Goal: Book appointment/travel/reservation

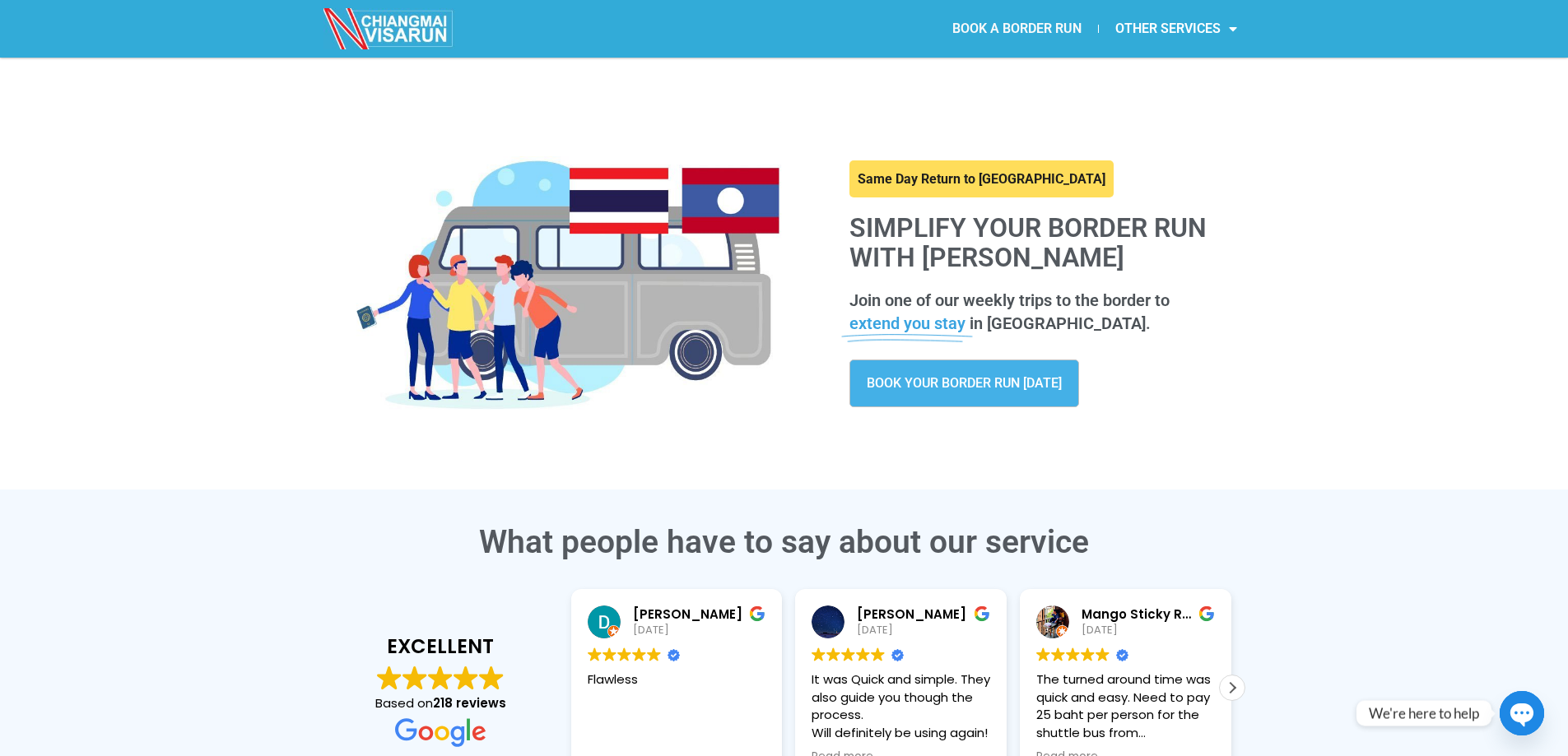
click at [1021, 28] on link "BOOK A BORDER RUN" at bounding box center [1017, 29] width 162 height 38
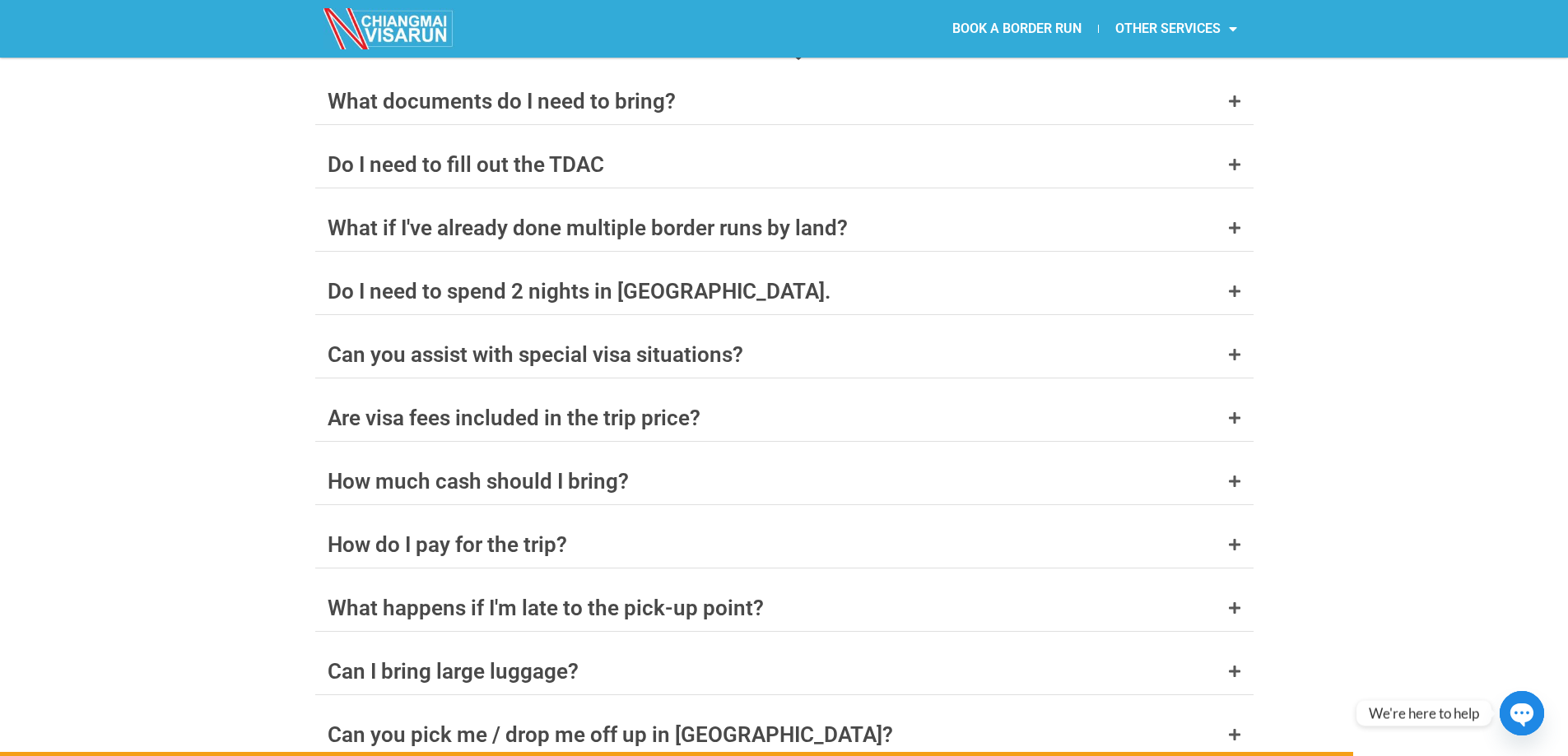
scroll to position [6455, 0]
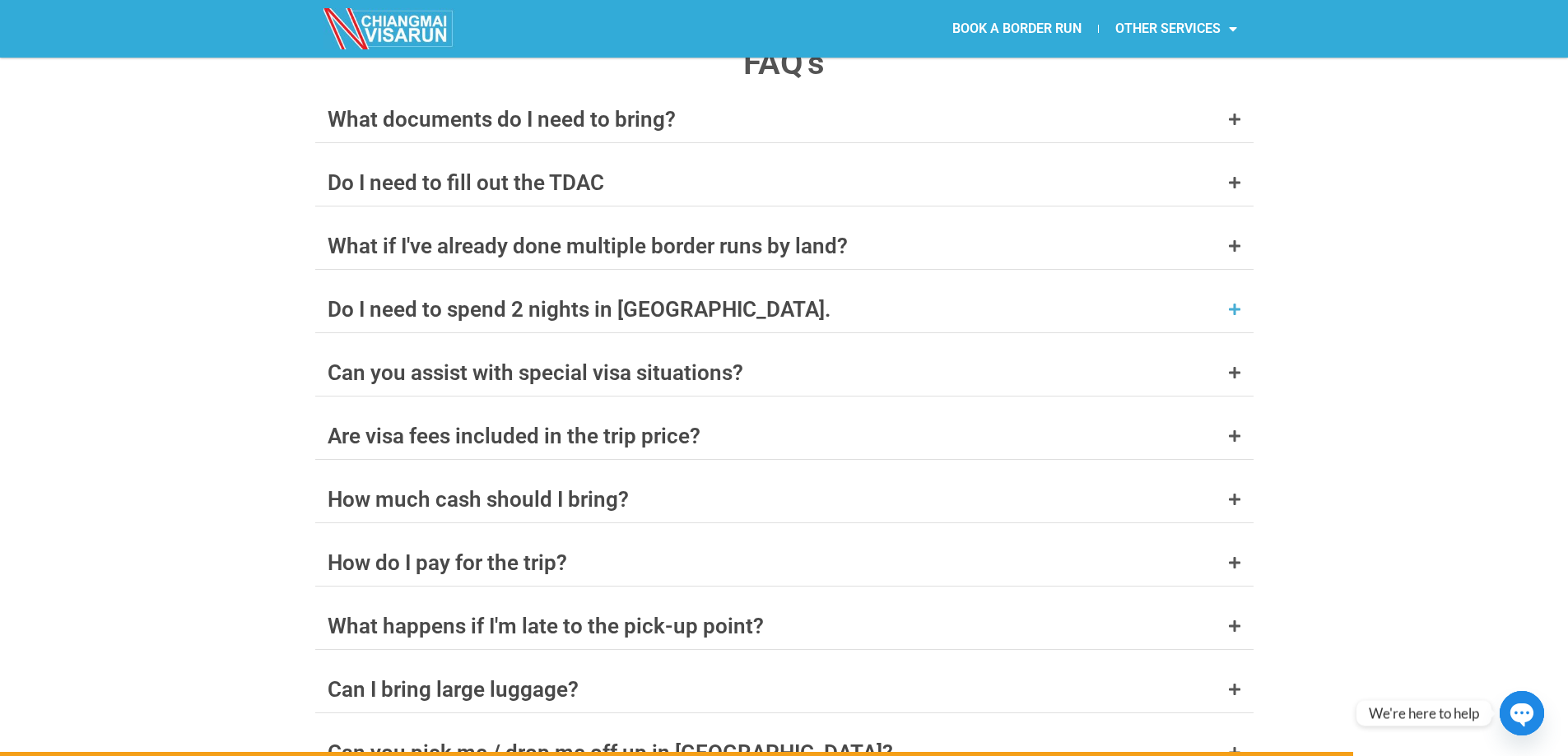
click at [1230, 303] on icon at bounding box center [1235, 309] width 13 height 13
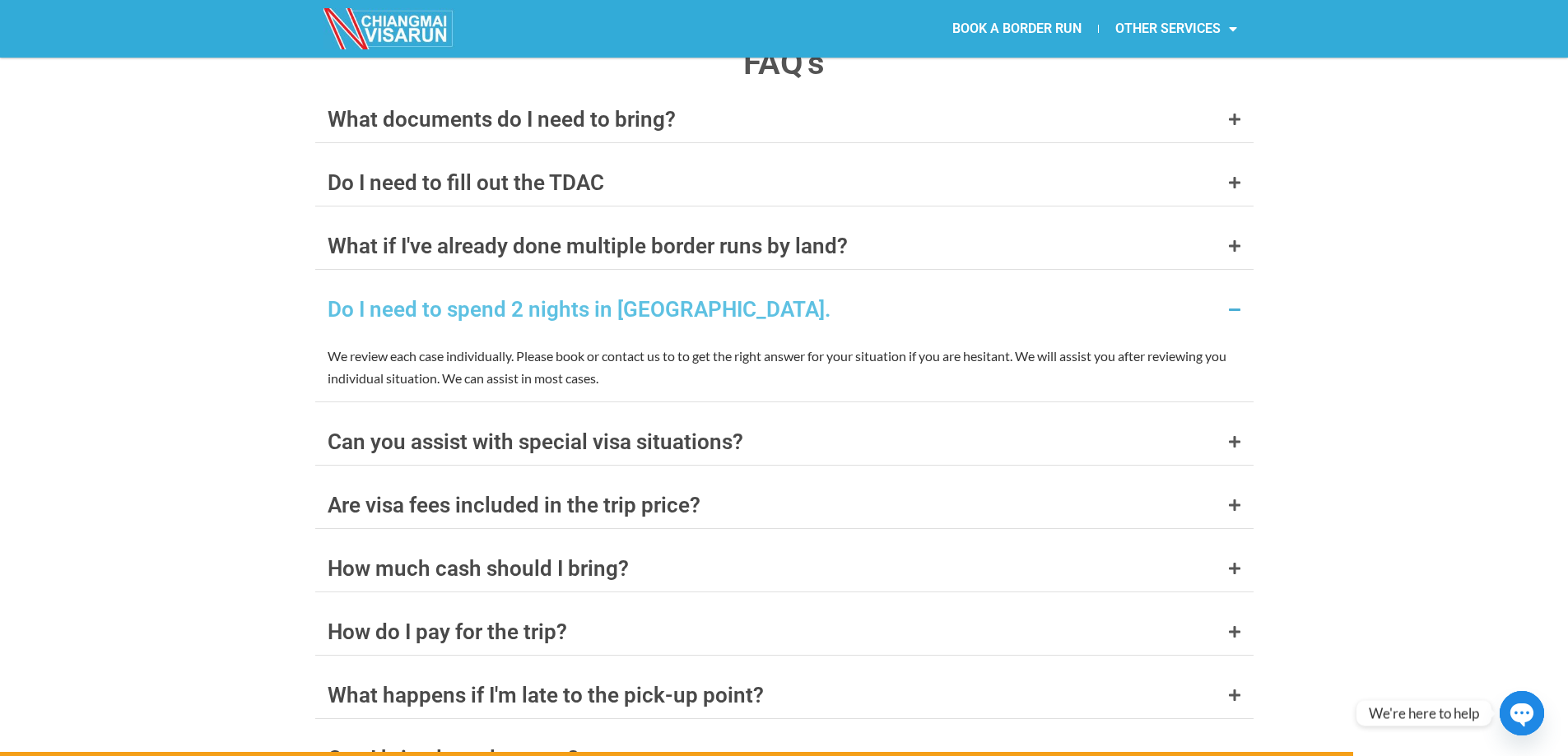
click at [1230, 303] on icon at bounding box center [1235, 309] width 13 height 13
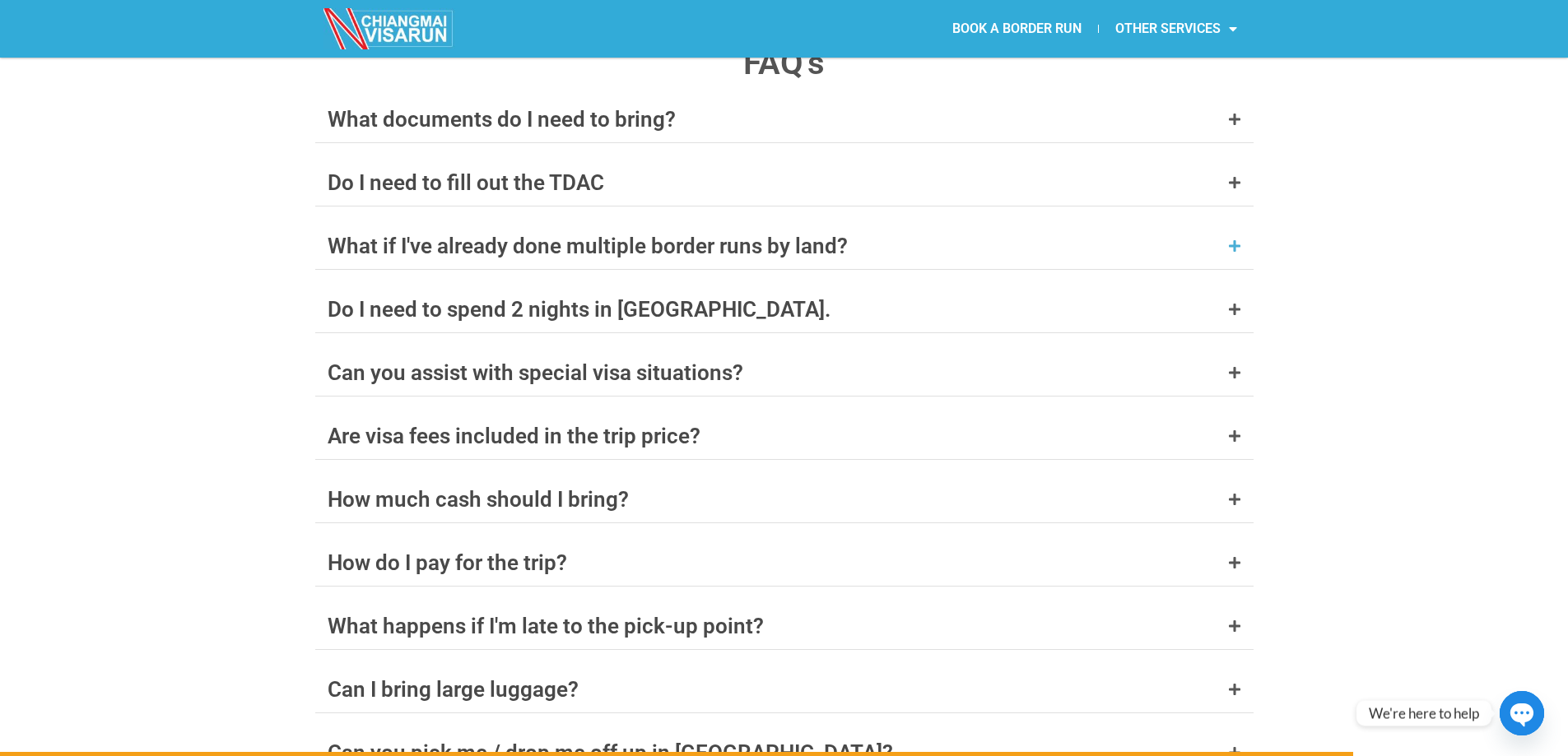
click at [1243, 223] on div "What if I've already done multiple border runs by land?" at bounding box center [784, 246] width 938 height 46
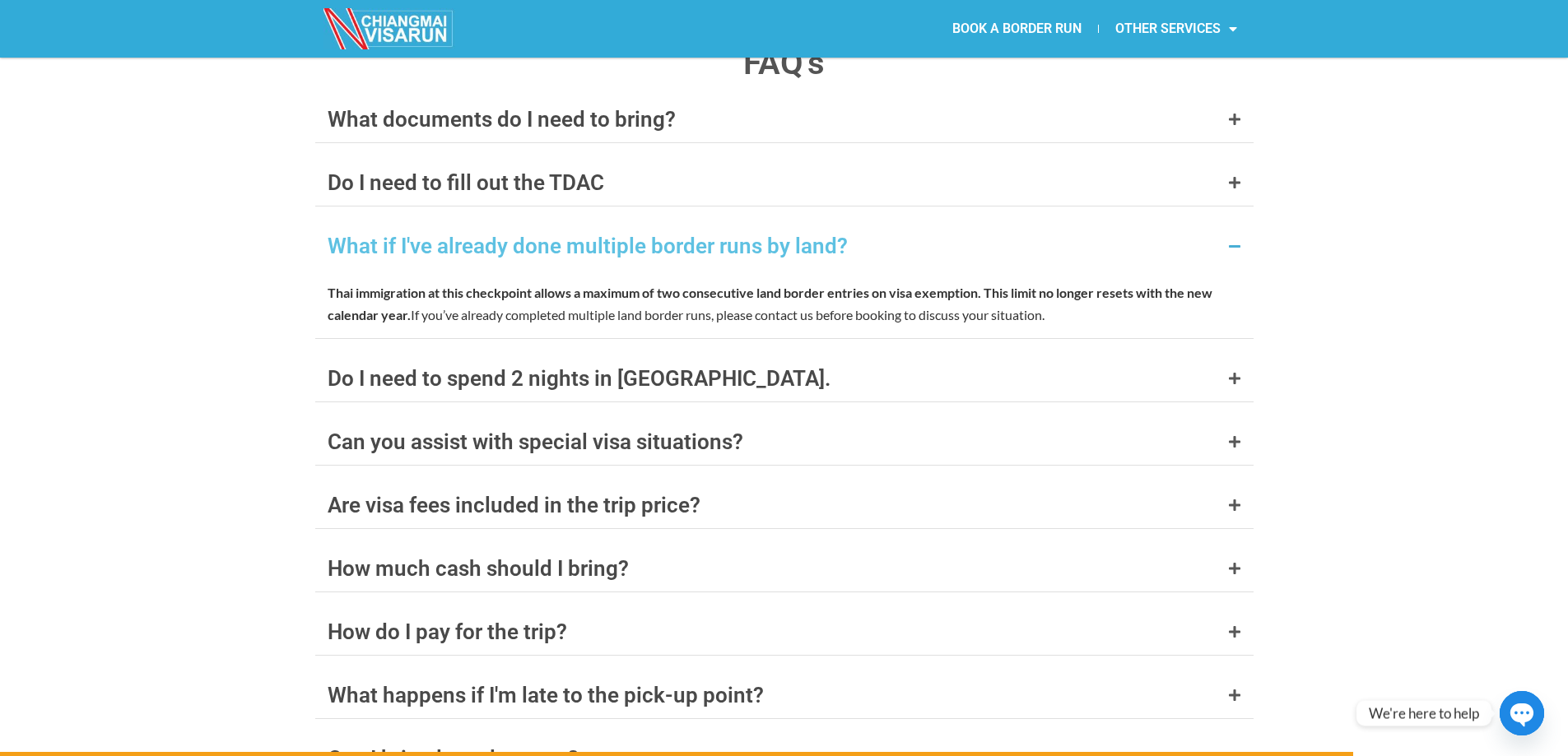
click at [1234, 239] on icon at bounding box center [1235, 245] width 13 height 13
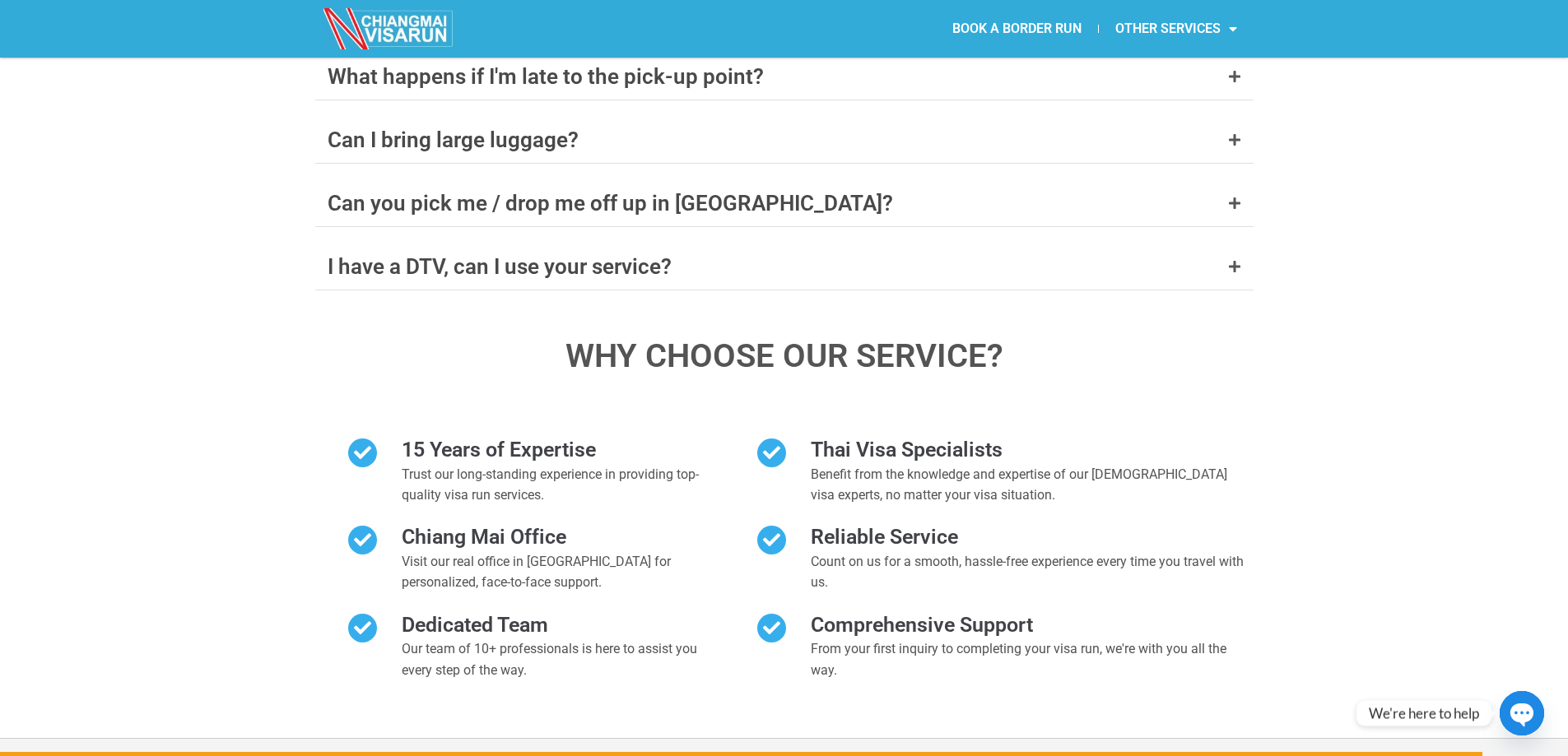
scroll to position [7071, 0]
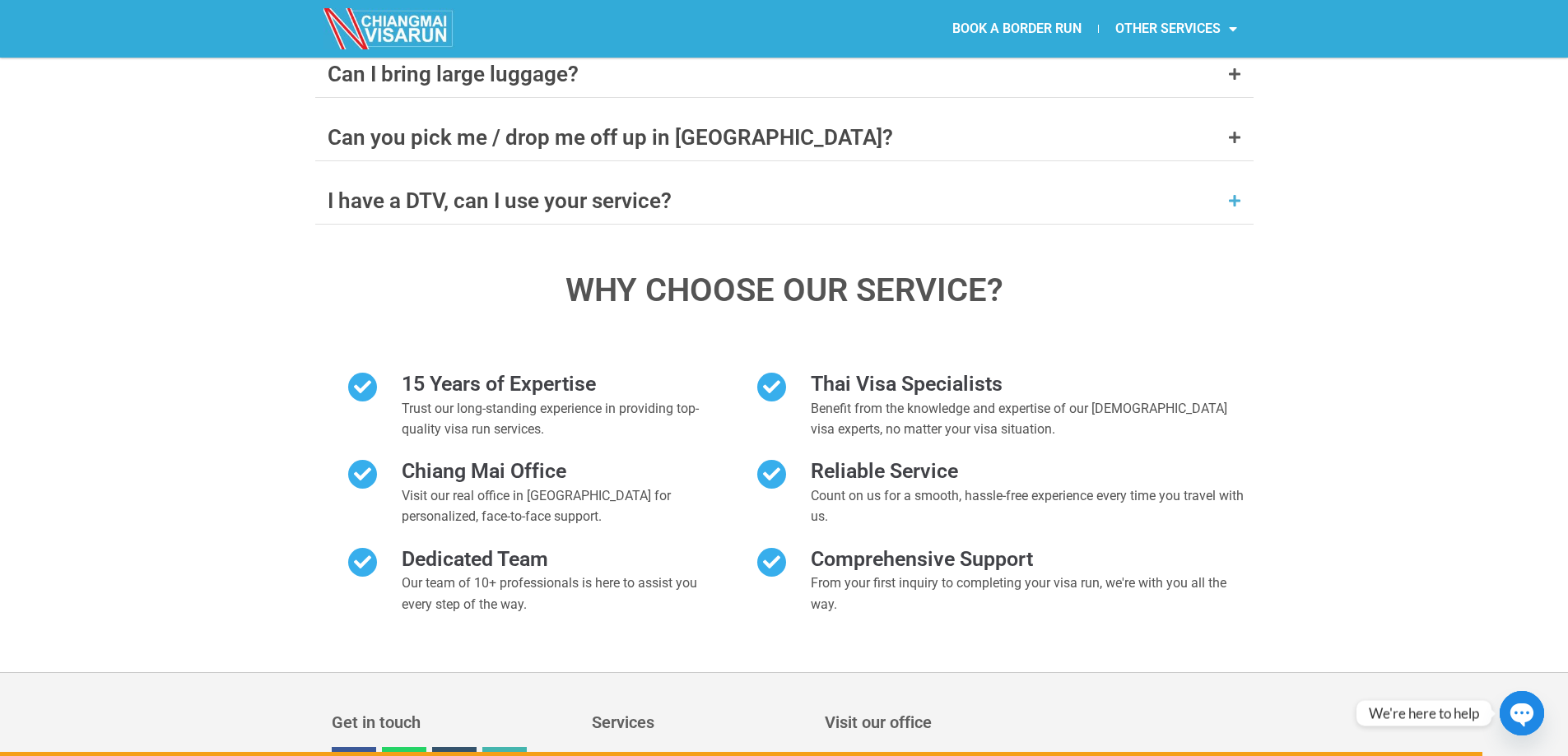
click at [1231, 178] on div "I have a DTV, can I use your service?" at bounding box center [784, 201] width 938 height 46
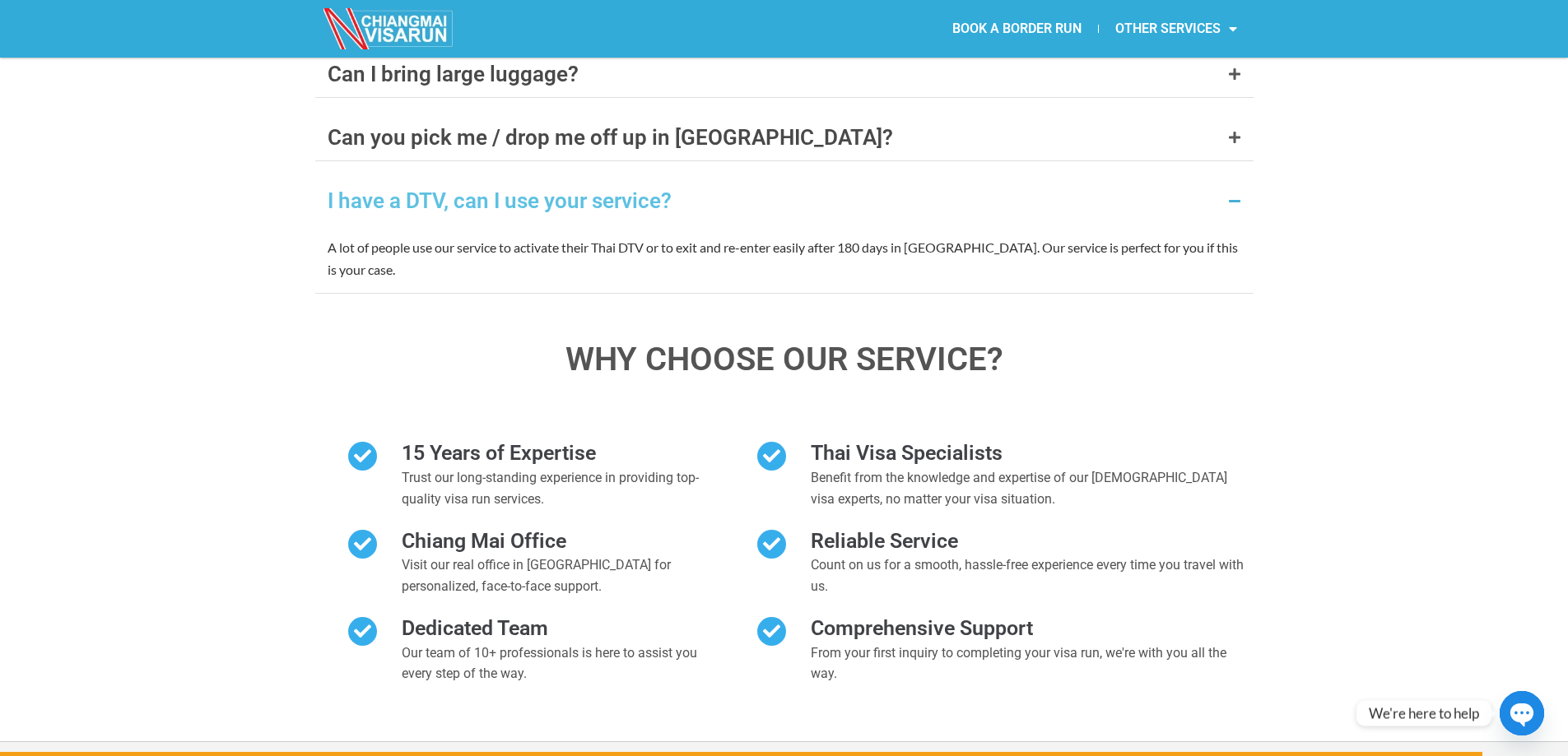
click at [1237, 194] on icon at bounding box center [1235, 200] width 13 height 13
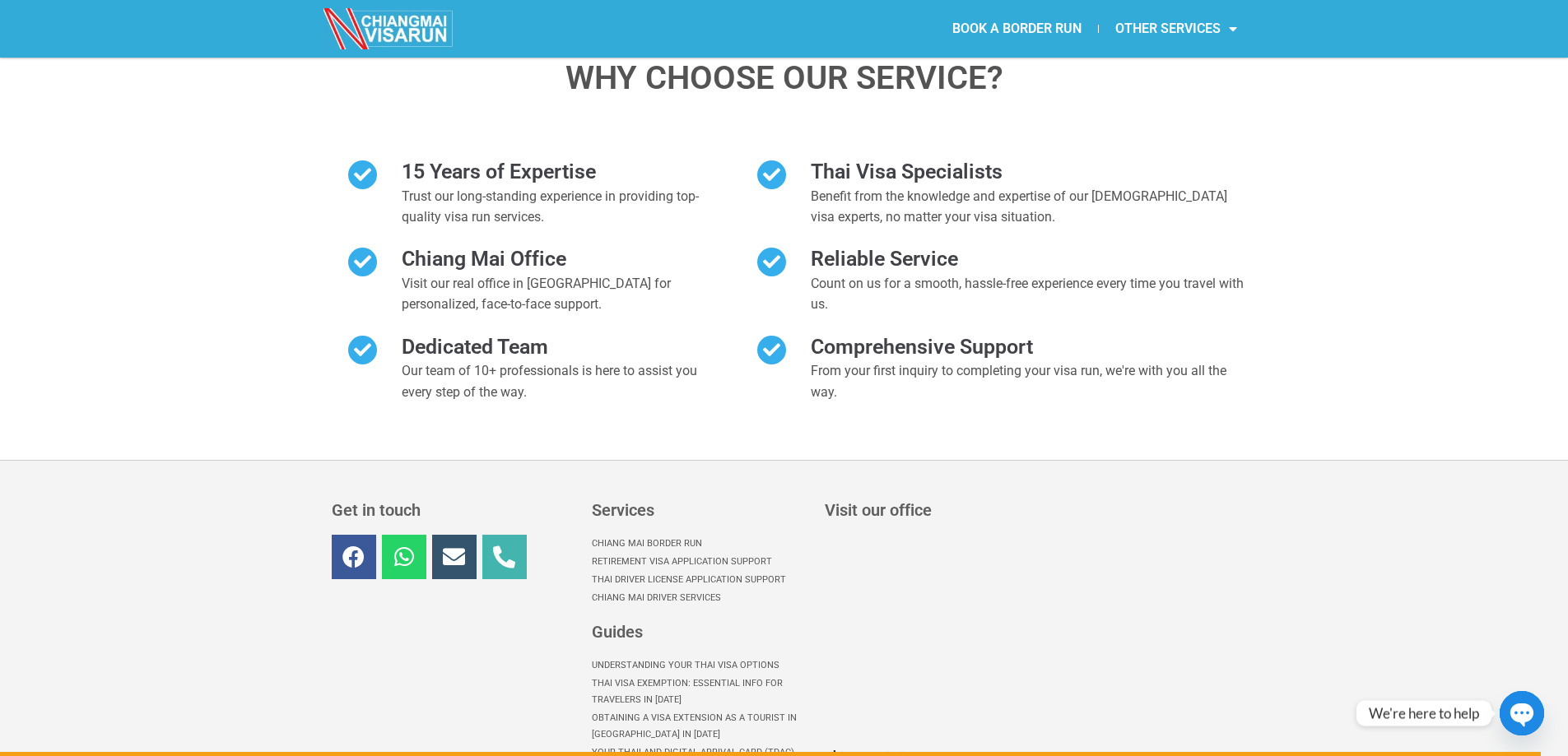
scroll to position [7480, 0]
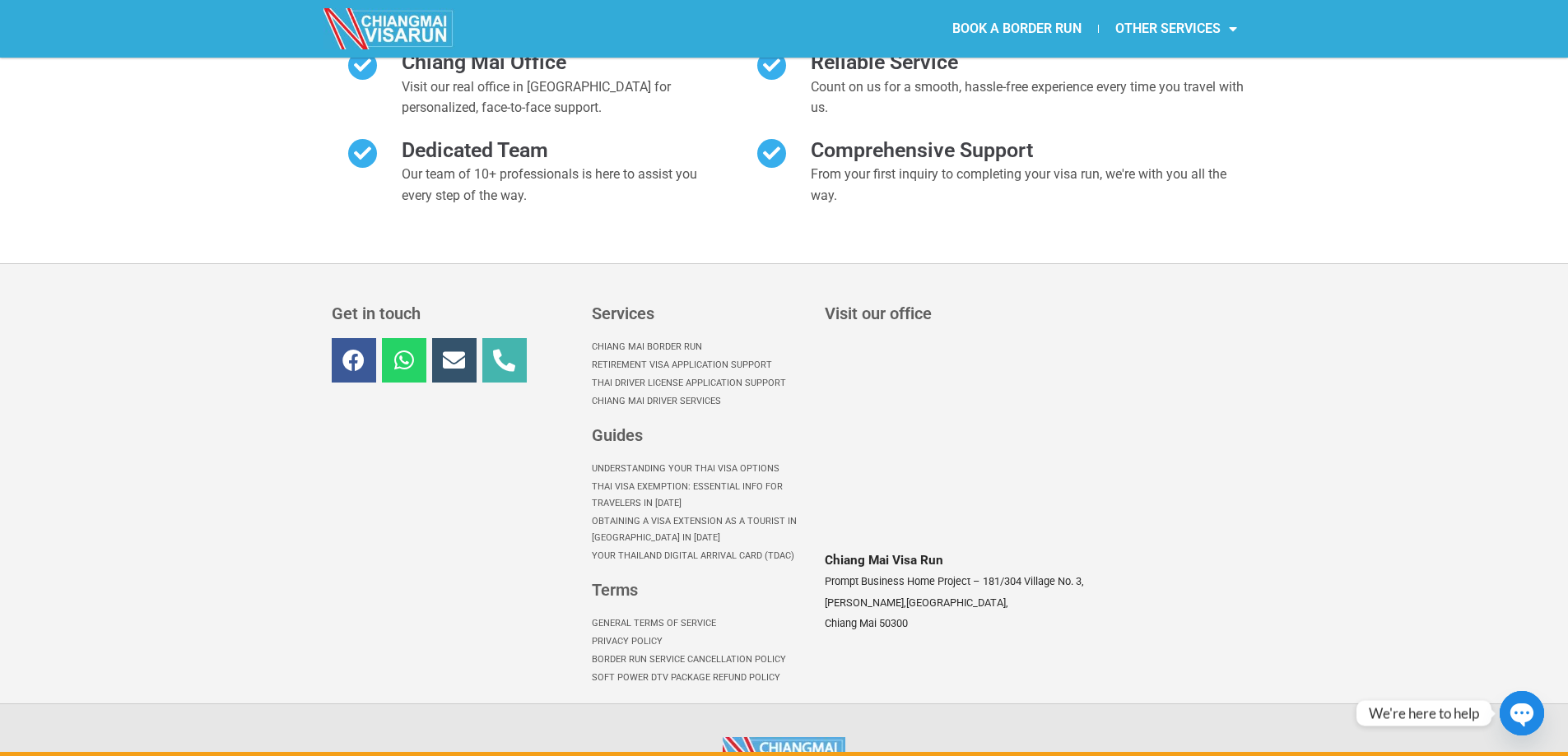
drag, startPoint x: 1318, startPoint y: 437, endPoint x: 1319, endPoint y: 518, distance: 81.0
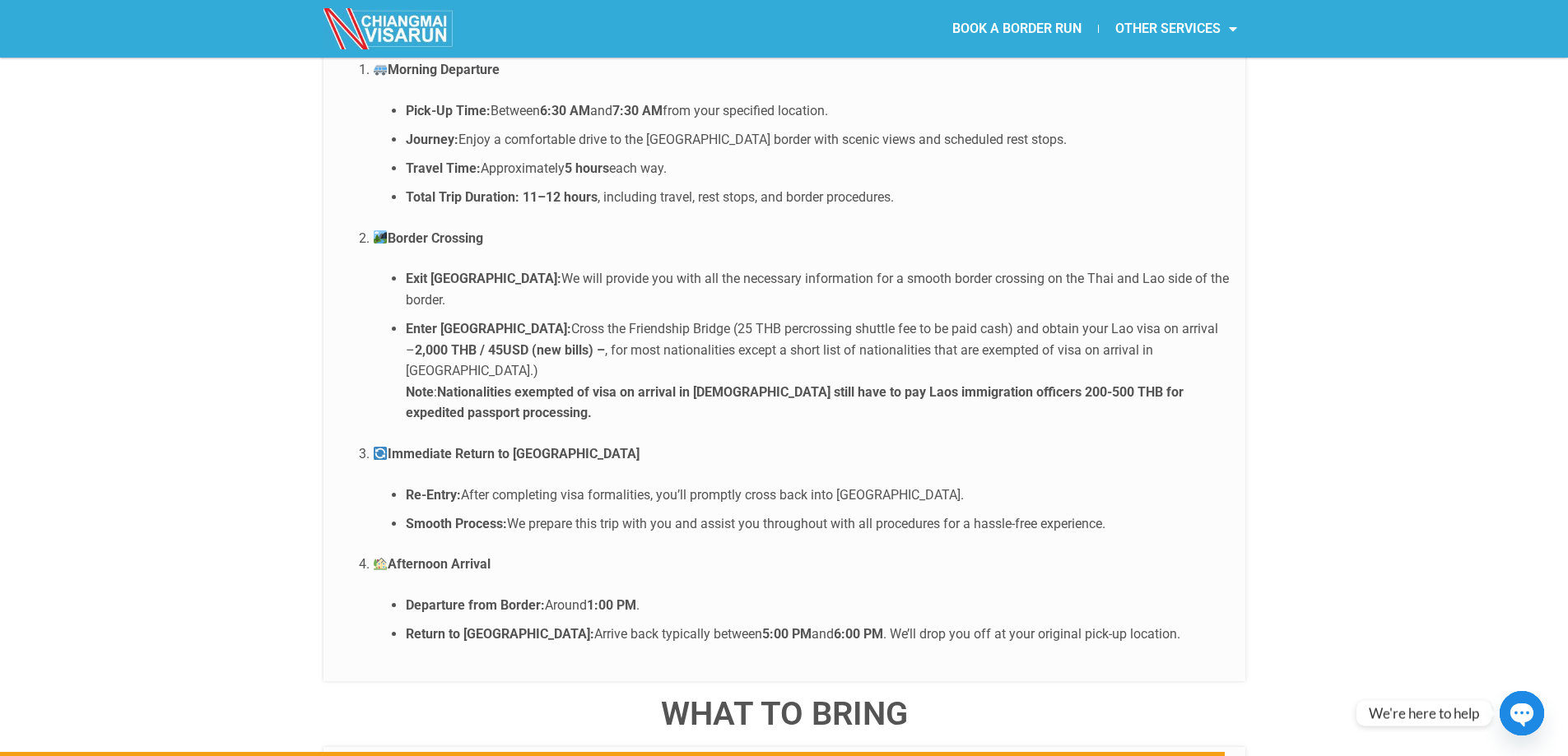
scroll to position [0, 0]
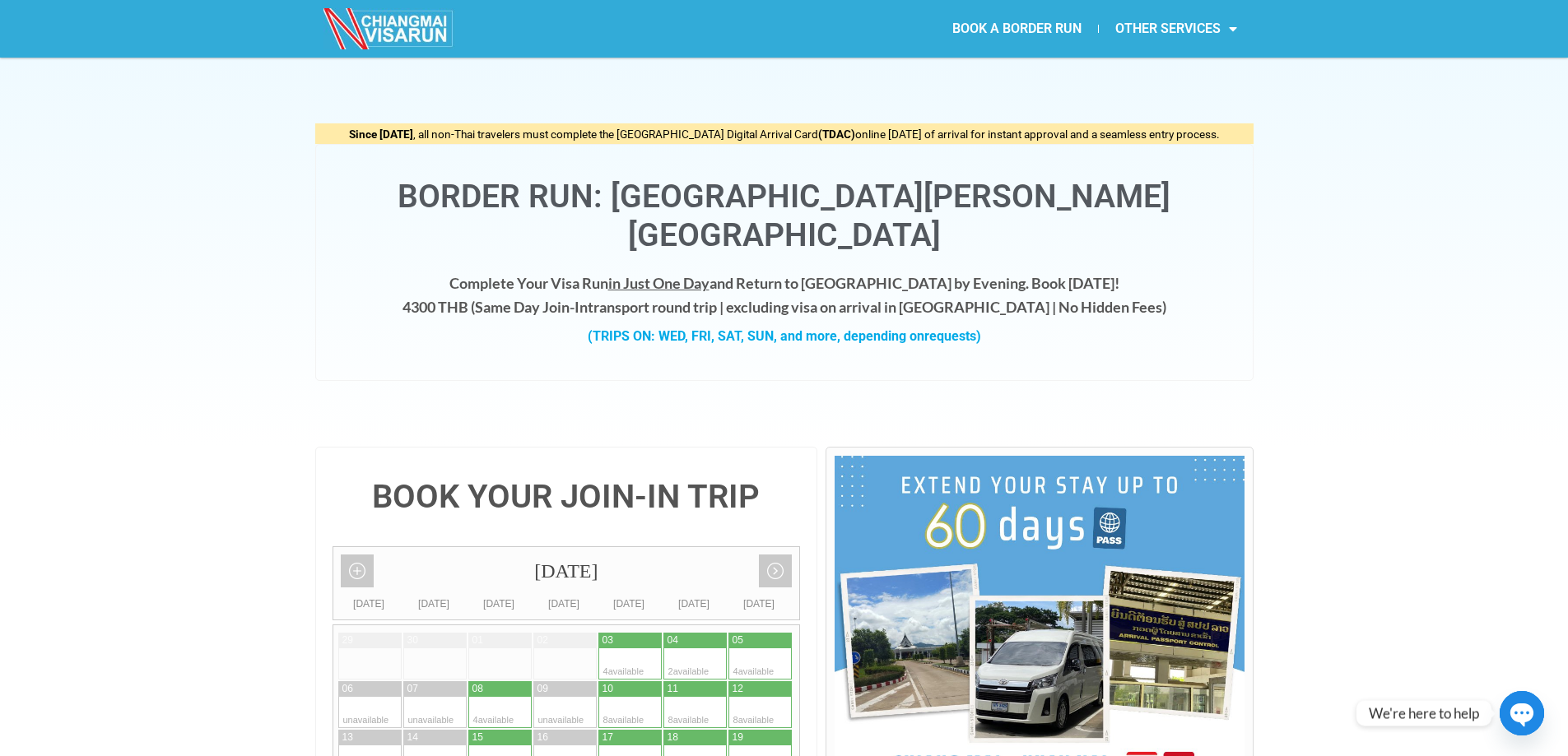
drag, startPoint x: 1313, startPoint y: 501, endPoint x: 1351, endPoint y: 99, distance: 403.8
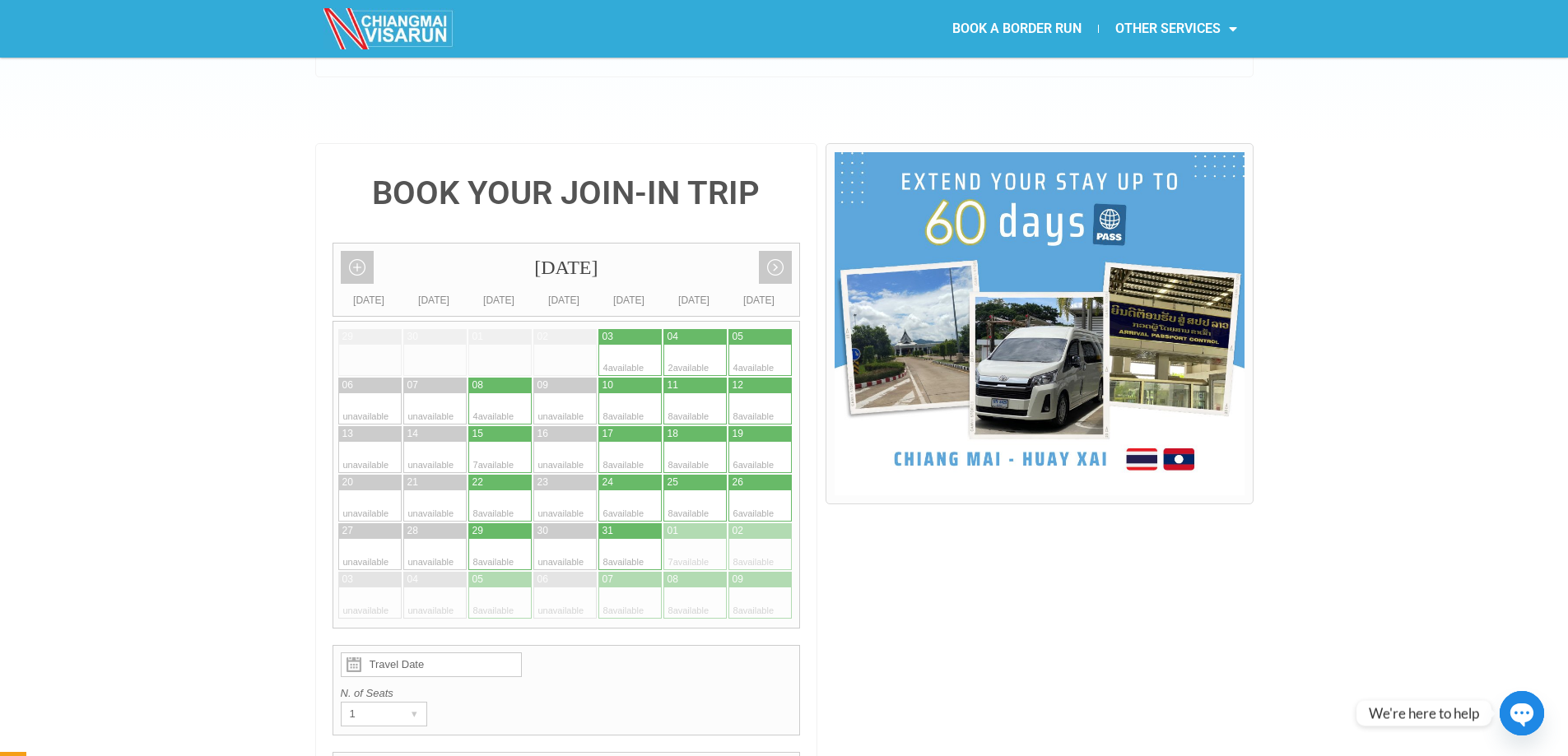
drag, startPoint x: 1372, startPoint y: 417, endPoint x: 1385, endPoint y: 507, distance: 90.9
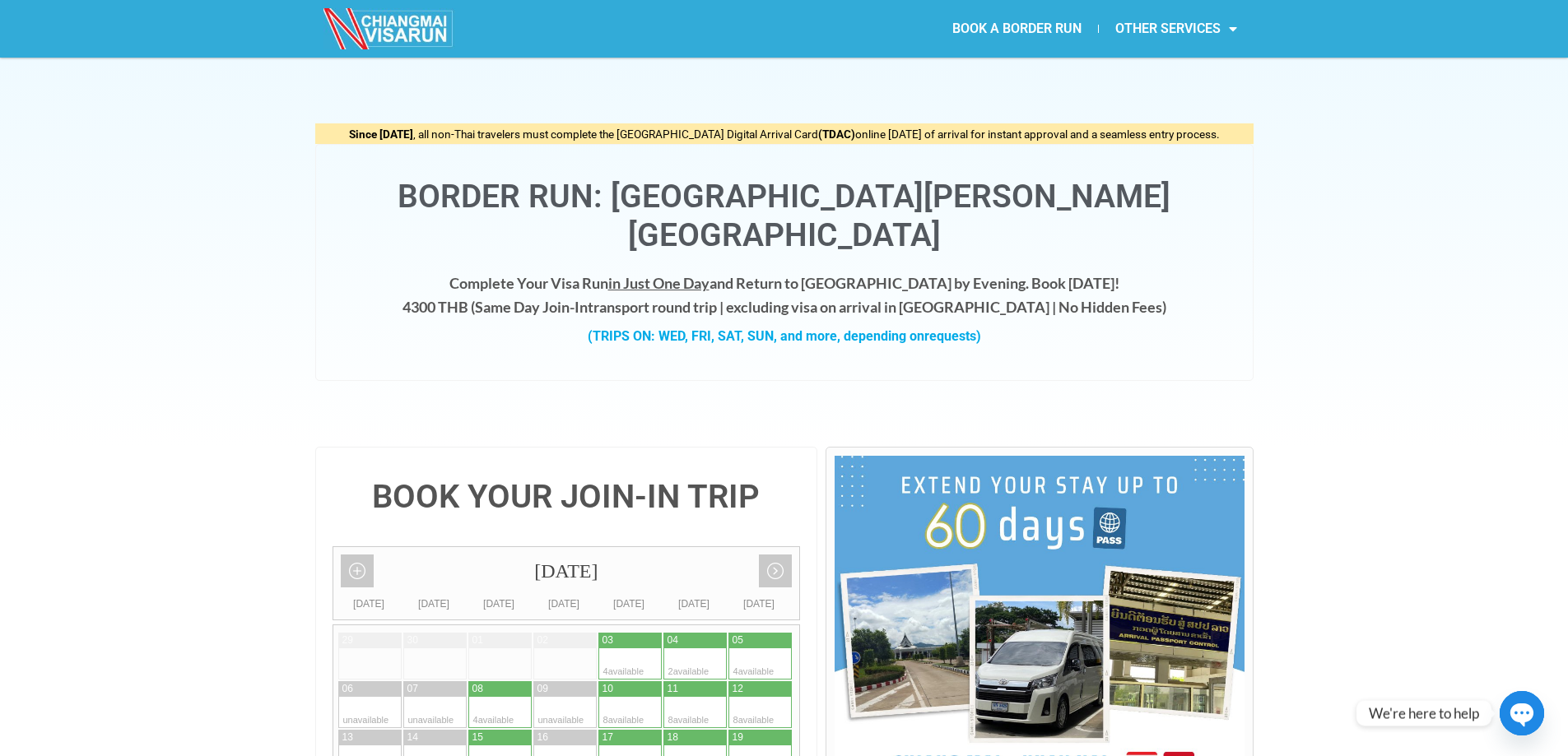
drag, startPoint x: 1341, startPoint y: 457, endPoint x: 1088, endPoint y: 64, distance: 467.4
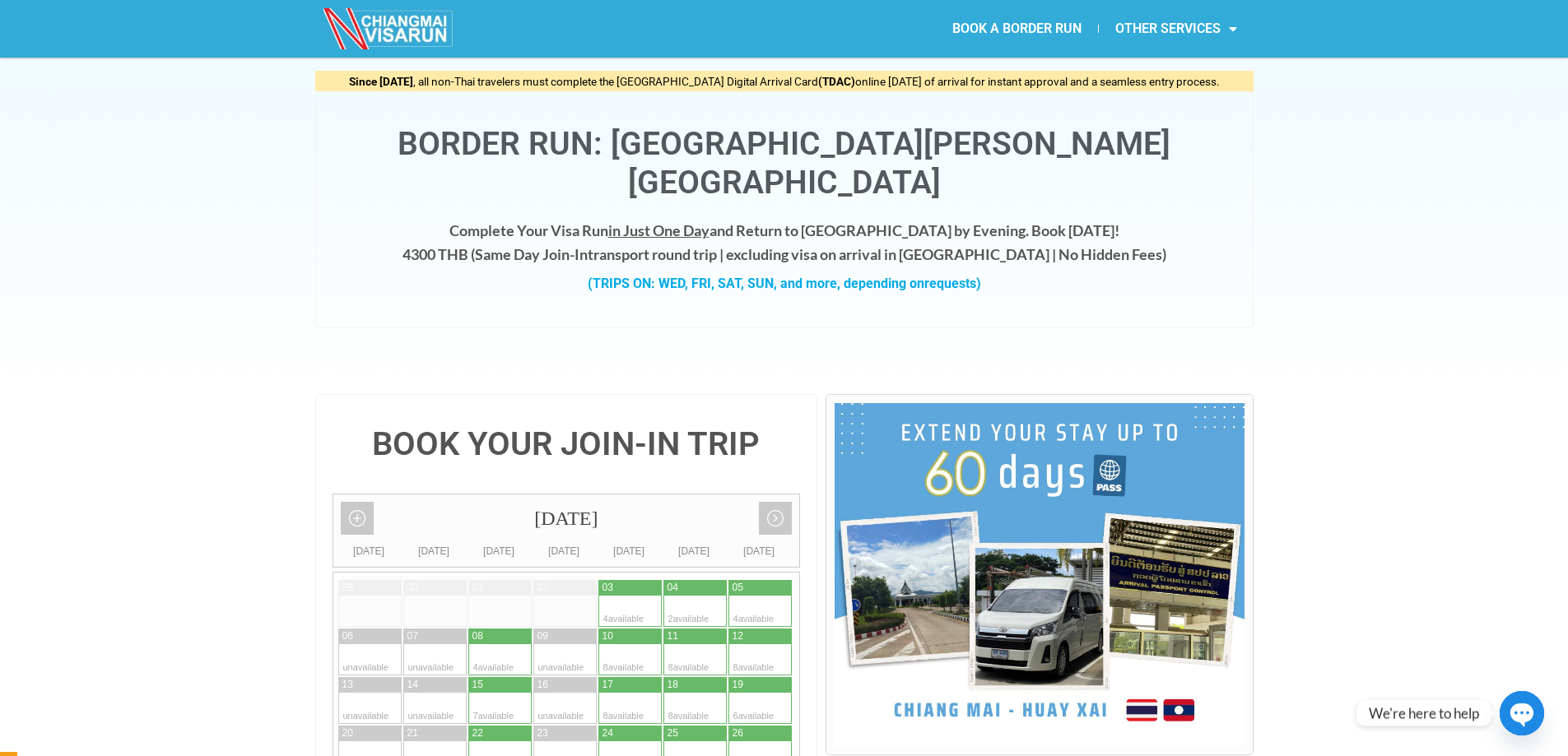
scroll to position [82, 0]
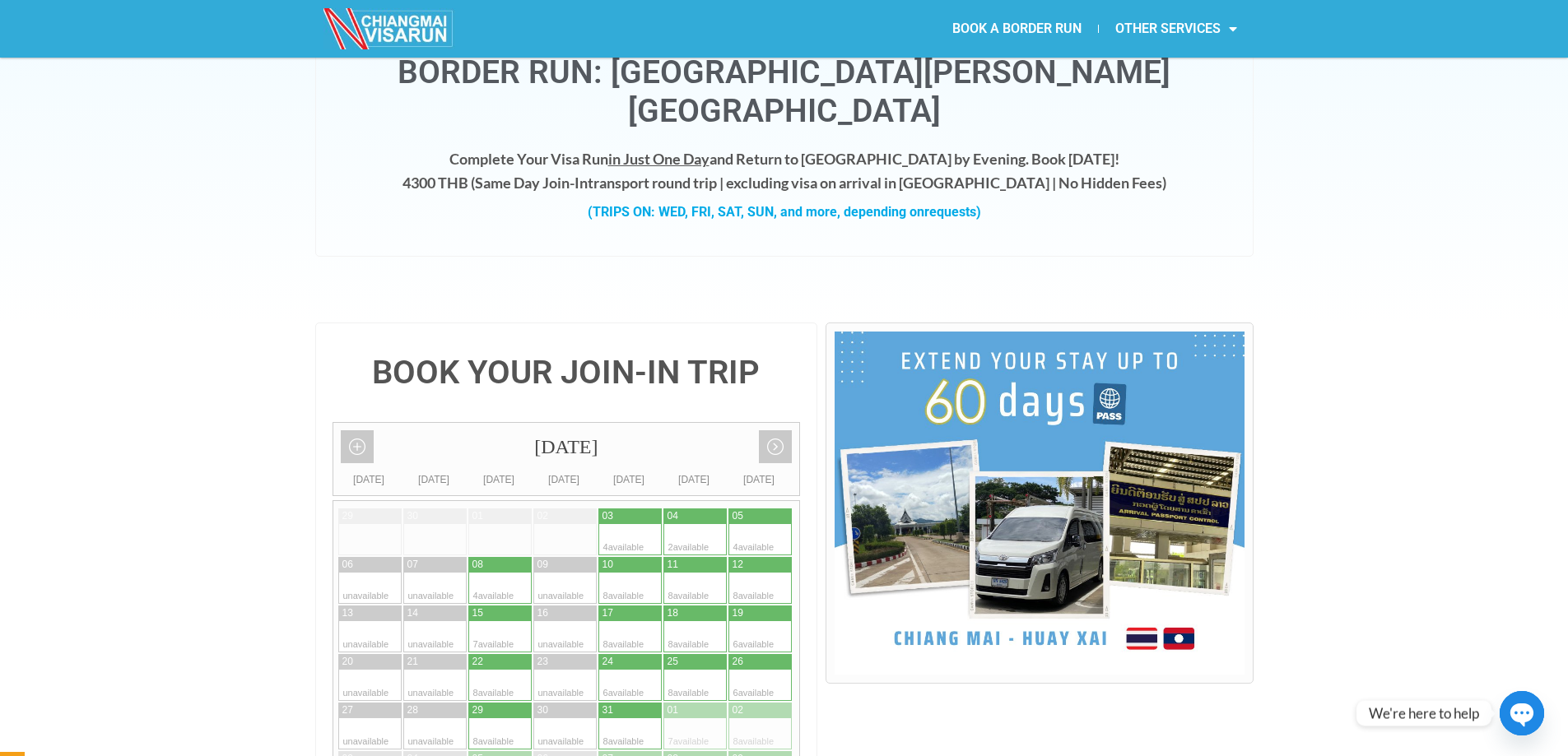
drag, startPoint x: 1301, startPoint y: 250, endPoint x: 1320, endPoint y: 273, distance: 29.8
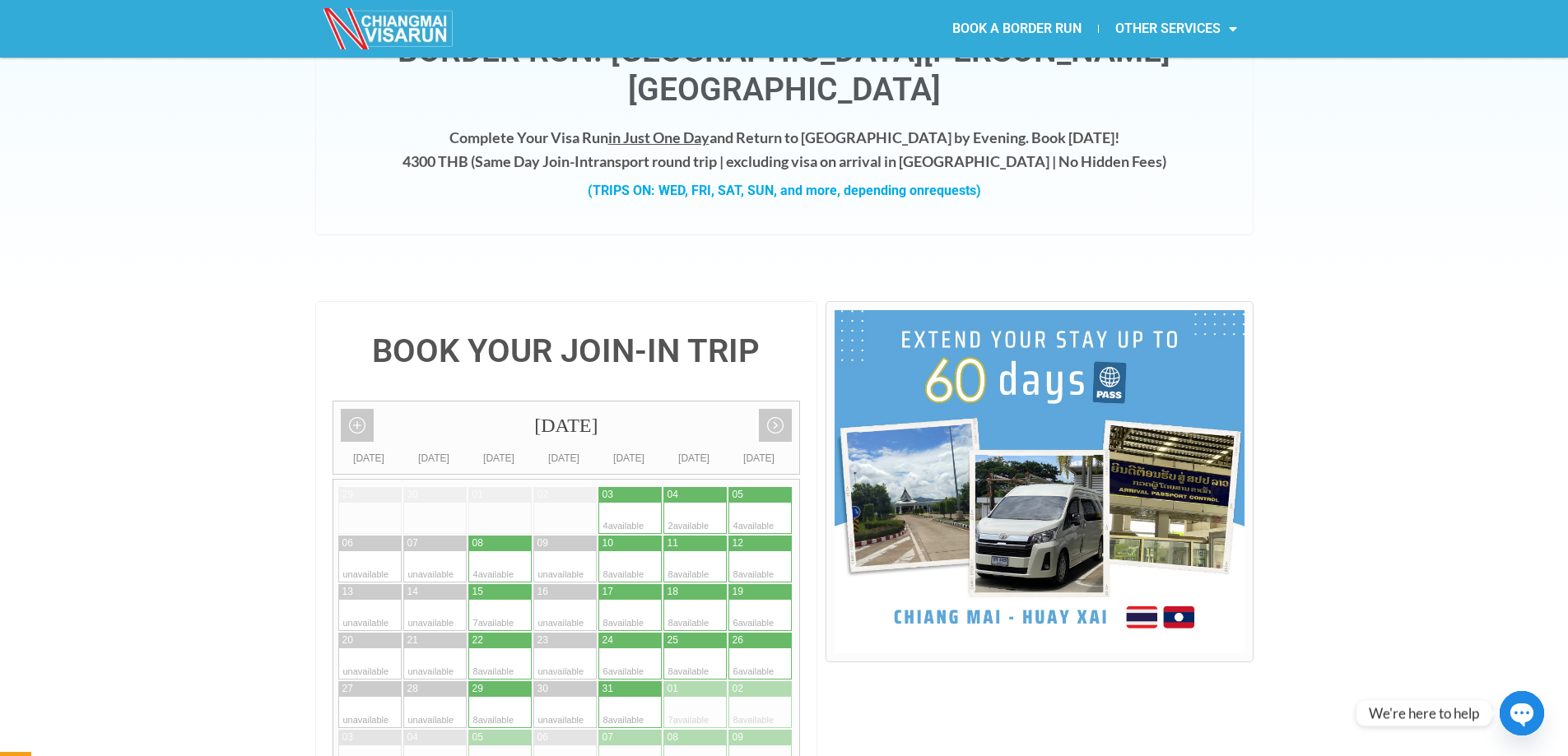
scroll to position [154, 0]
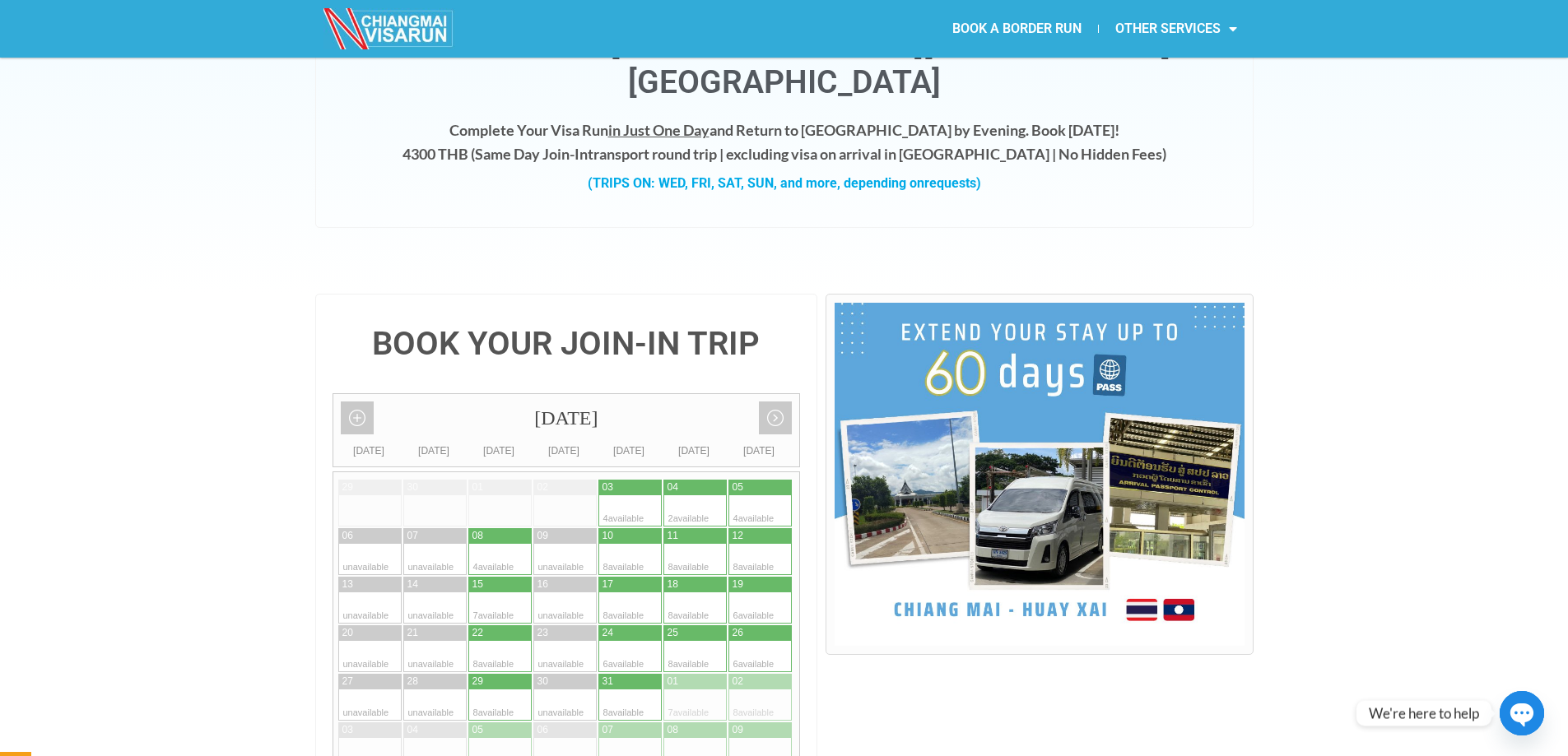
drag, startPoint x: 1320, startPoint y: 287, endPoint x: 1333, endPoint y: 308, distance: 24.7
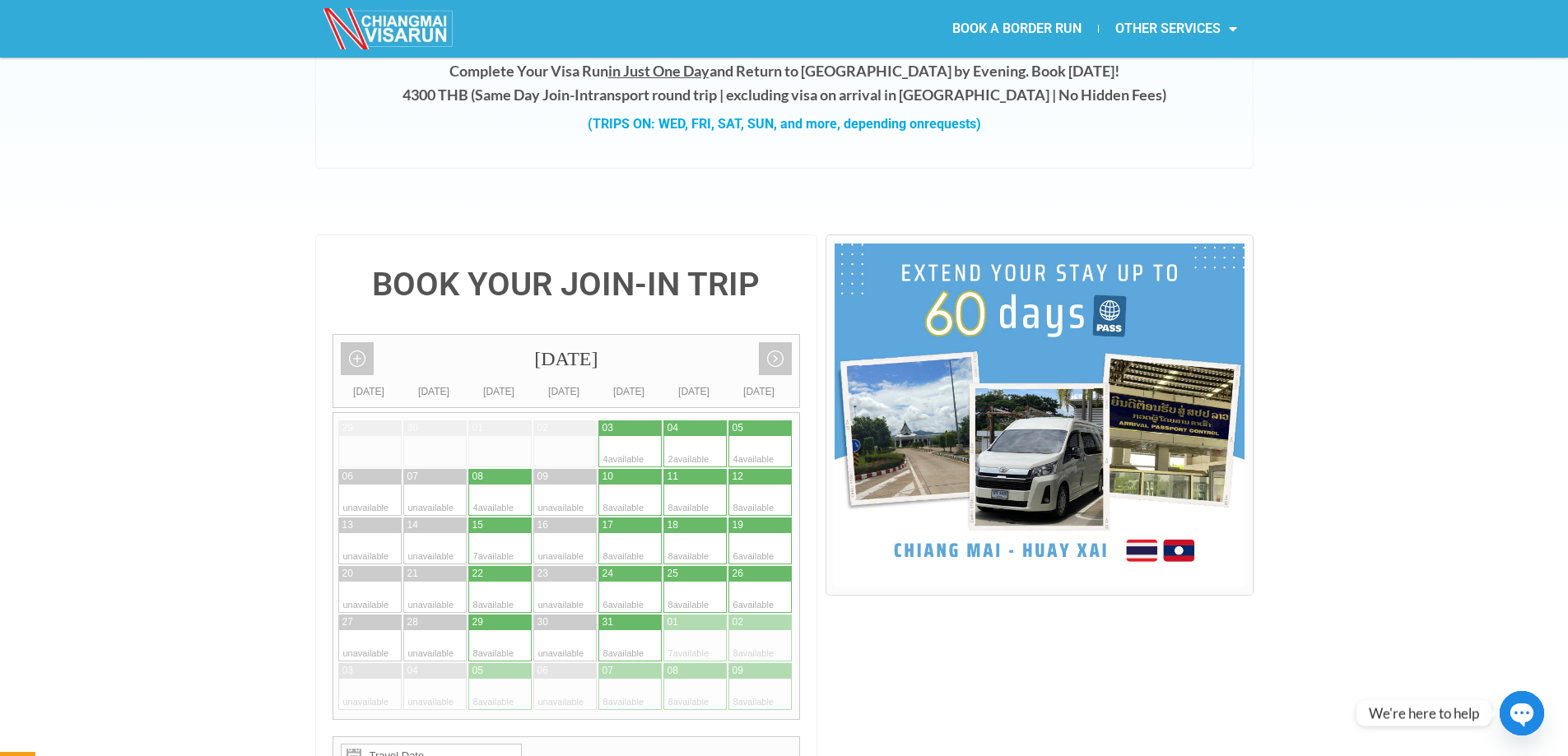
drag, startPoint x: 1336, startPoint y: 302, endPoint x: 1333, endPoint y: 360, distance: 58.1
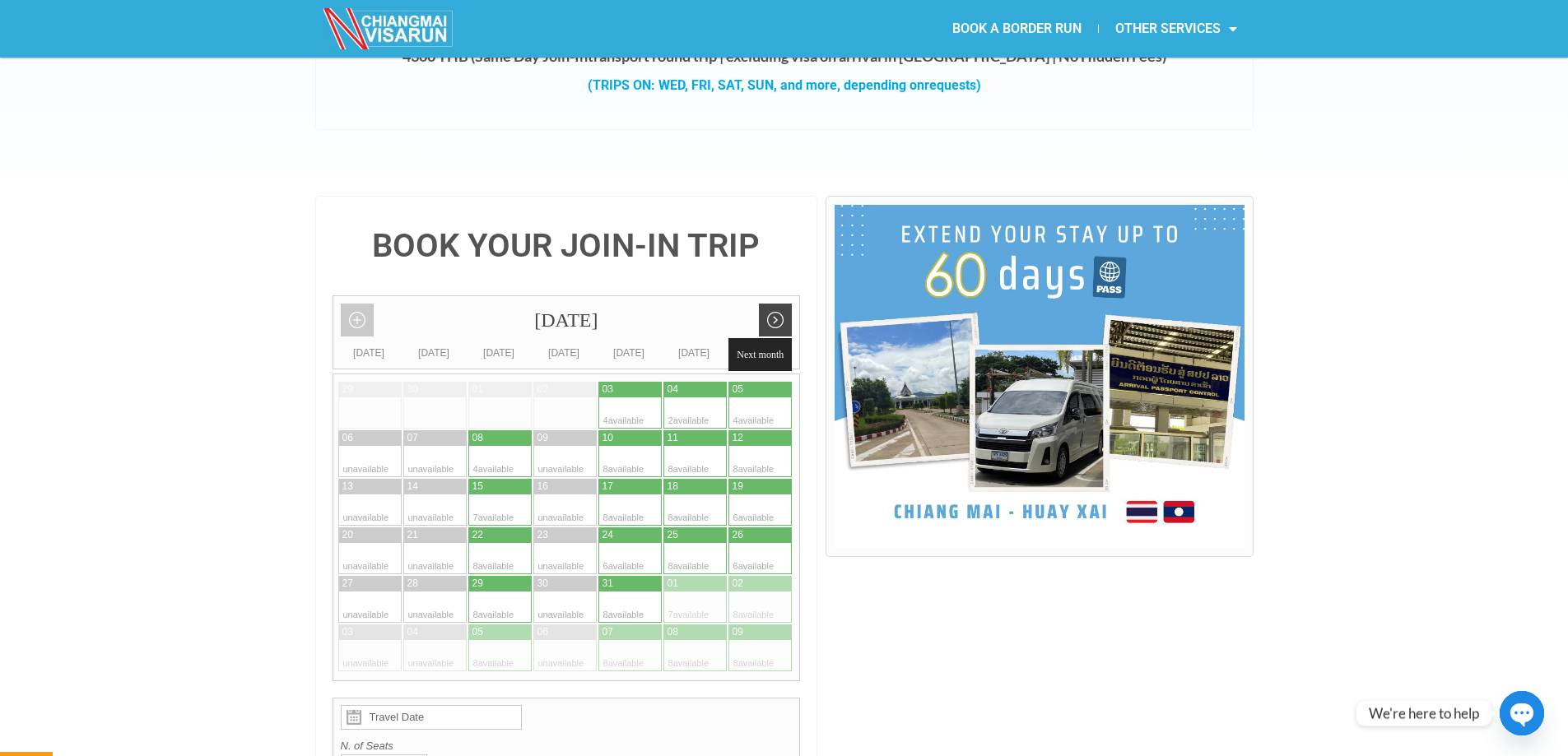
click at [773, 304] on link "Next month" at bounding box center [775, 320] width 33 height 33
click at [772, 304] on link "Next month" at bounding box center [775, 320] width 33 height 33
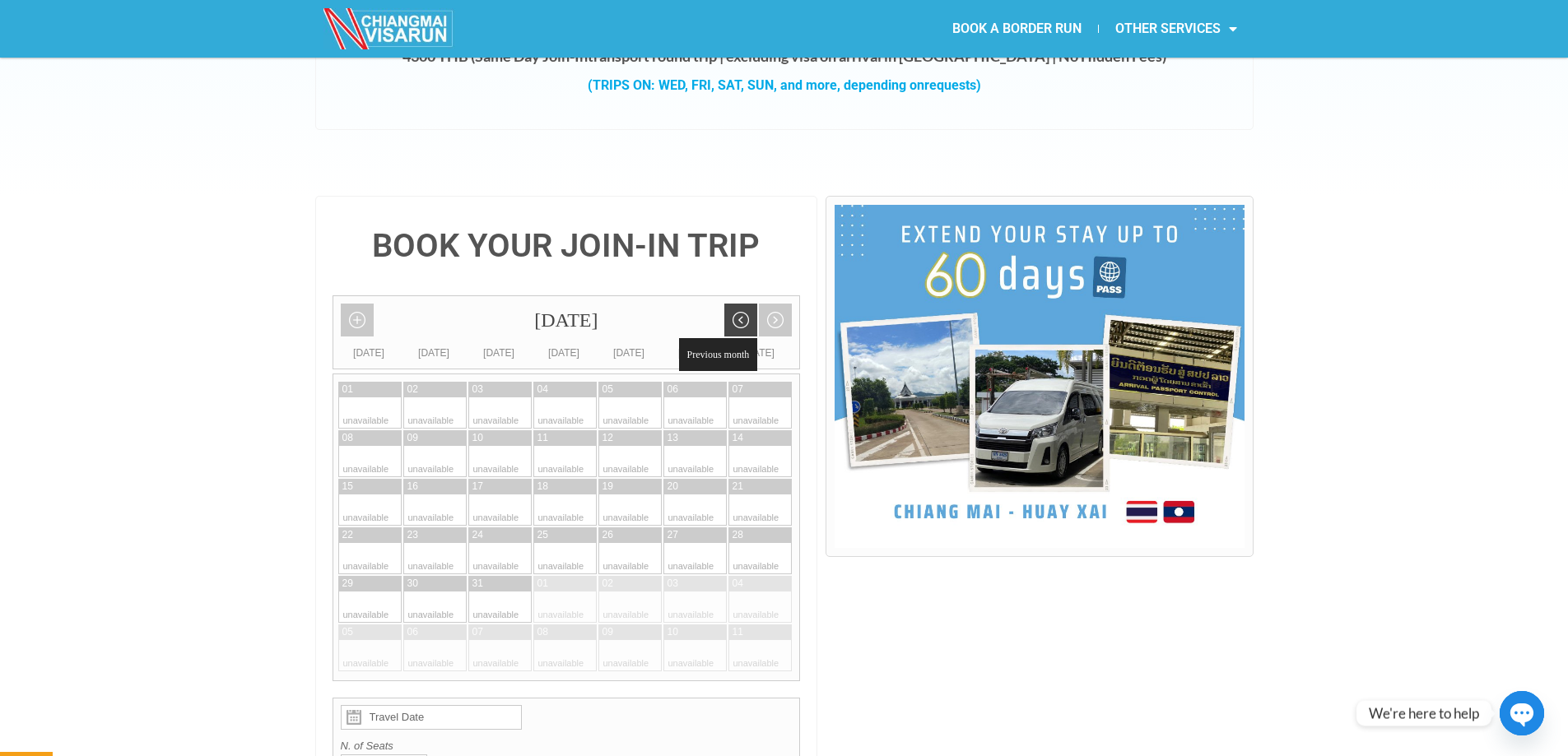
click at [749, 304] on link "Previous month" at bounding box center [741, 320] width 33 height 33
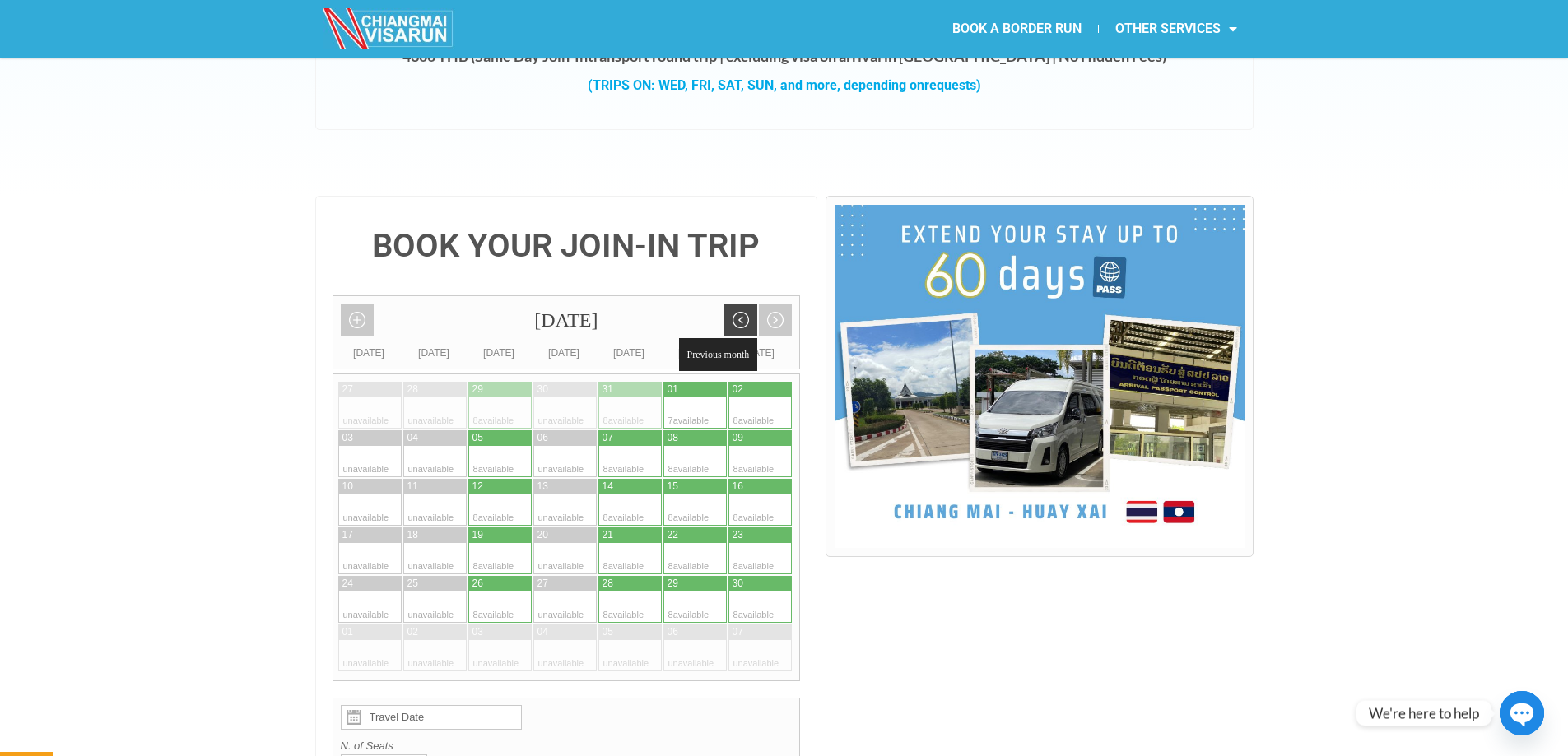
click at [736, 304] on link "Previous month" at bounding box center [741, 320] width 33 height 33
